Goal: Navigation & Orientation: Understand site structure

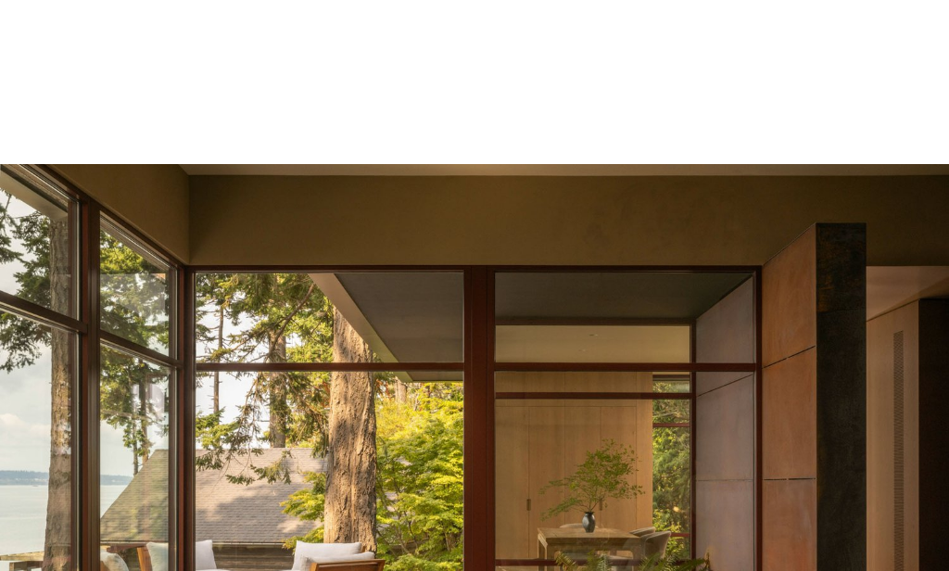
click at [0, 0] on div at bounding box center [0, 0] width 0 height 0
click at [104, 284] on link "Folder: work" at bounding box center [118, 288] width 122 height 34
click at [99, 351] on link "residential" at bounding box center [147, 345] width 180 height 34
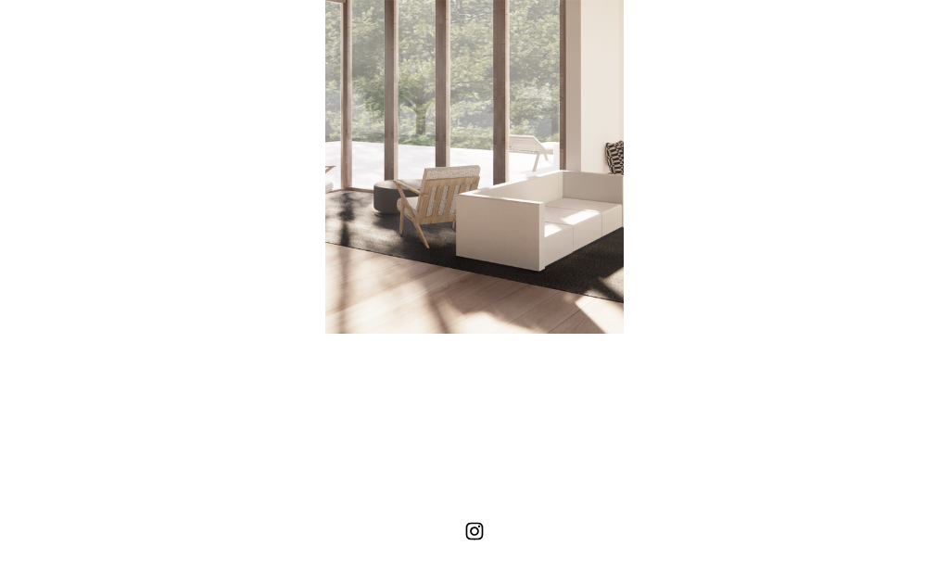
scroll to position [5477, 0]
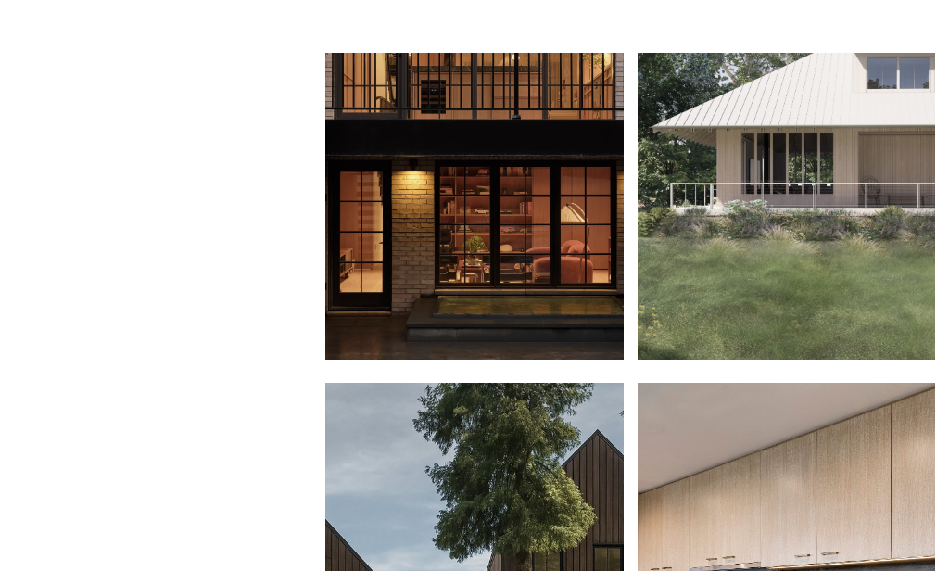
click at [0, 0] on div at bounding box center [0, 0] width 0 height 0
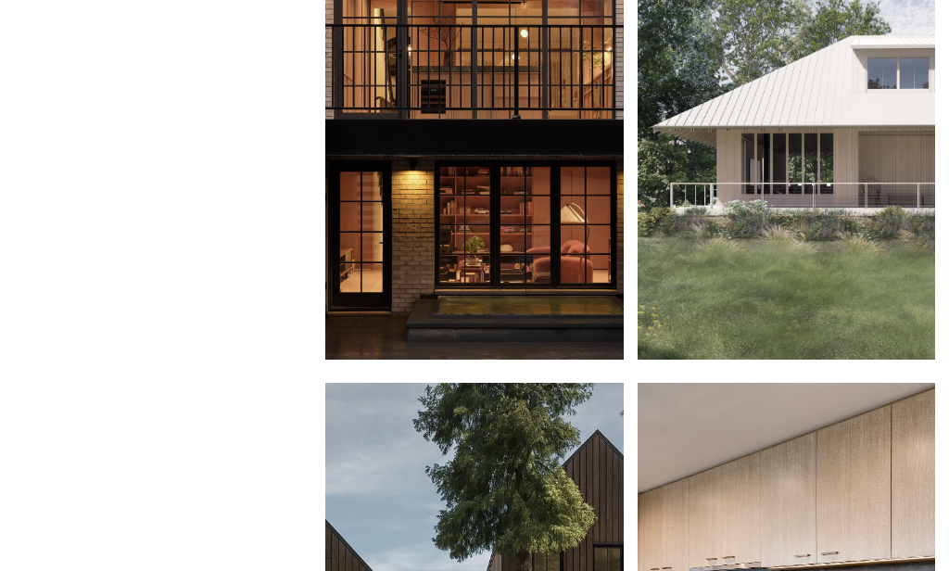
click at [160, 253] on link "Folder: work" at bounding box center [118, 250] width 122 height 34
click at [92, 351] on link "public" at bounding box center [108, 361] width 103 height 34
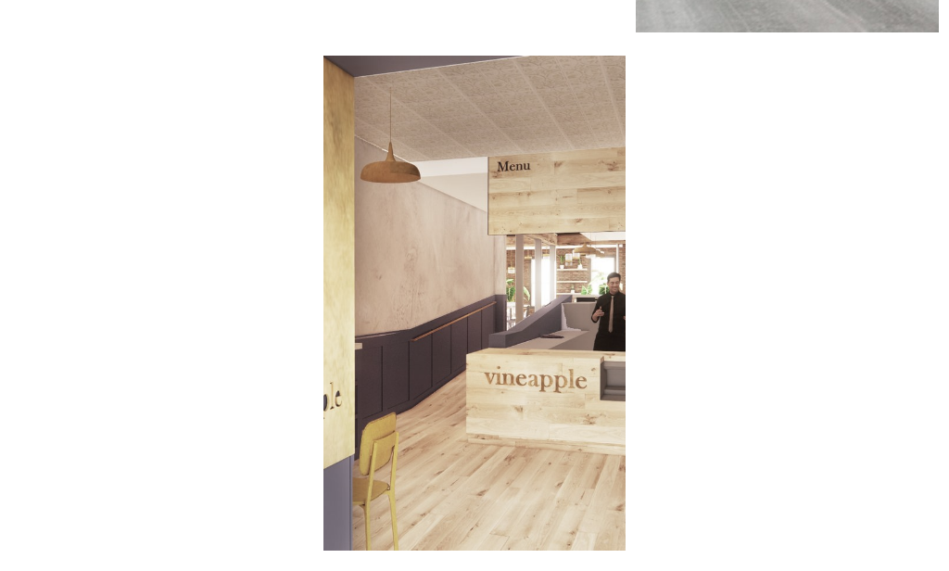
scroll to position [3148, 0]
